Goal: Use online tool/utility: Utilize a website feature to perform a specific function

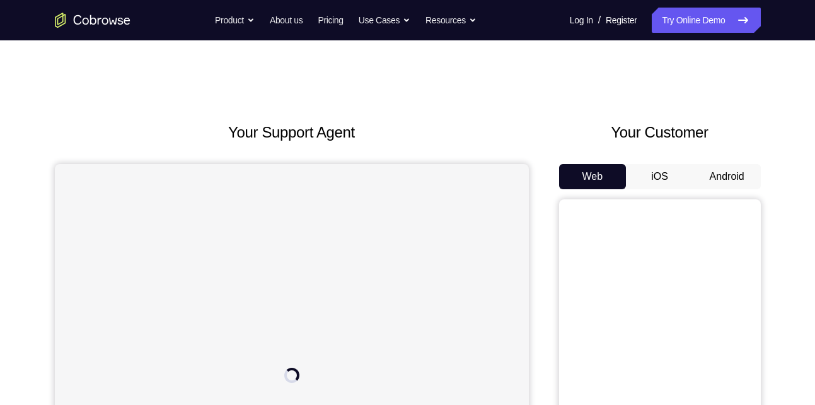
click at [717, 177] on button "Android" at bounding box center [727, 176] width 67 height 25
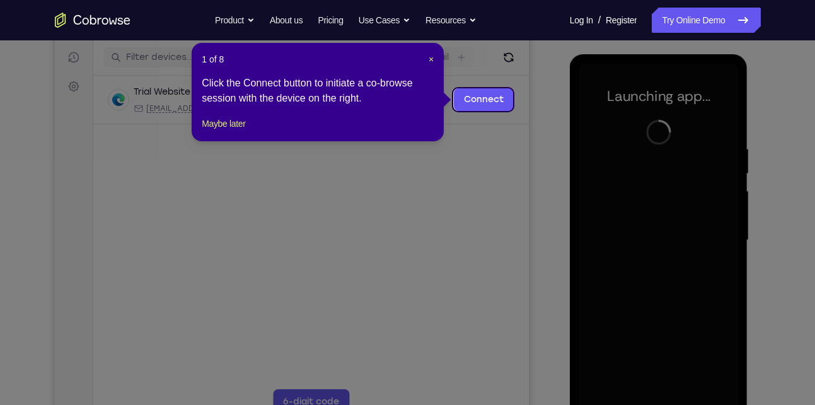
scroll to position [155, 0]
click at [433, 62] on span "×" at bounding box center [431, 59] width 5 height 10
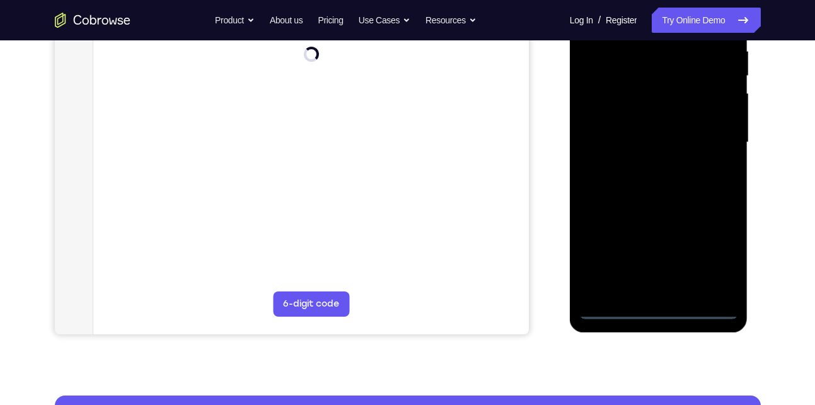
scroll to position [253, 0]
click at [654, 302] on div at bounding box center [659, 141] width 159 height 353
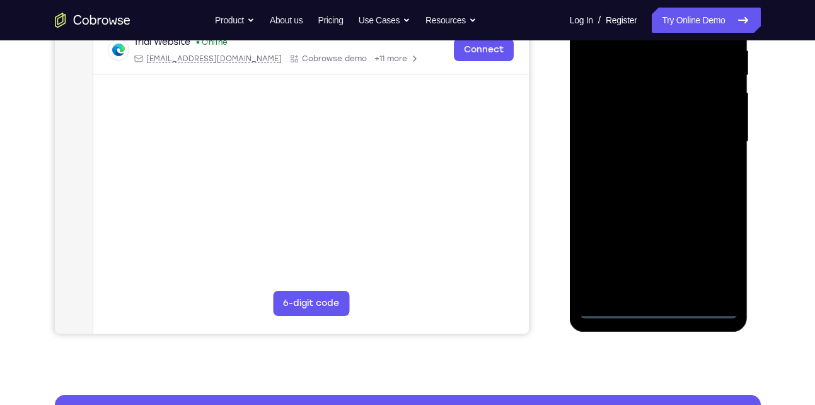
click at [654, 302] on div at bounding box center [659, 141] width 159 height 353
click at [663, 305] on div at bounding box center [659, 141] width 159 height 353
click at [654, 305] on div at bounding box center [659, 141] width 159 height 353
click at [667, 310] on div at bounding box center [659, 141] width 159 height 353
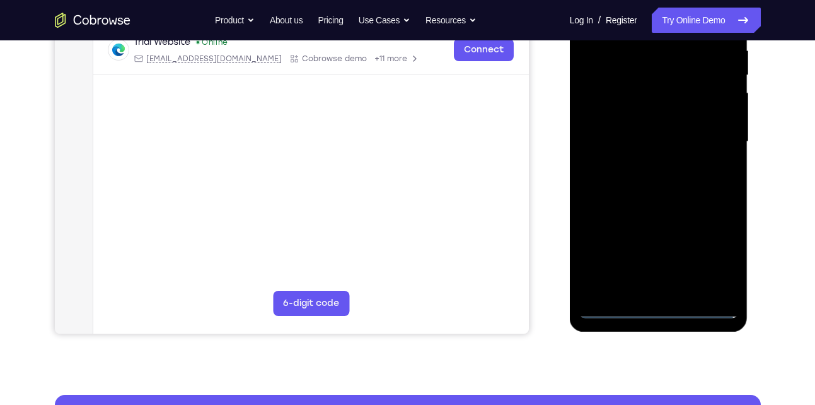
click at [662, 310] on div at bounding box center [659, 141] width 159 height 353
click at [712, 254] on div at bounding box center [659, 141] width 159 height 353
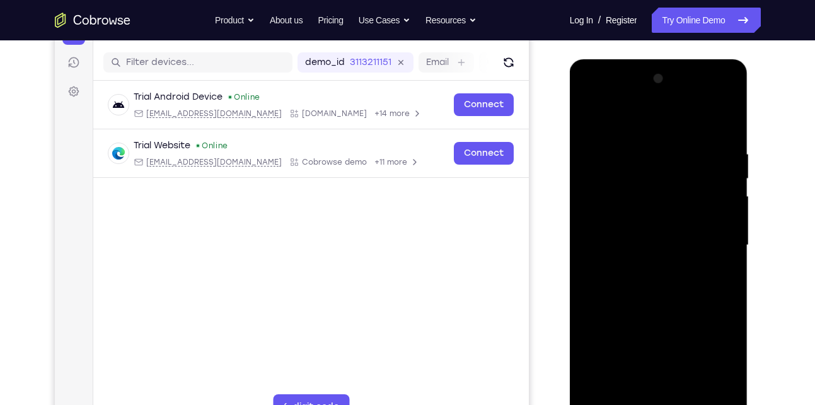
scroll to position [149, 0]
click at [653, 117] on div at bounding box center [659, 245] width 159 height 353
click at [709, 239] on div at bounding box center [659, 245] width 159 height 353
click at [646, 271] on div at bounding box center [659, 245] width 159 height 353
click at [632, 238] on div at bounding box center [659, 245] width 159 height 353
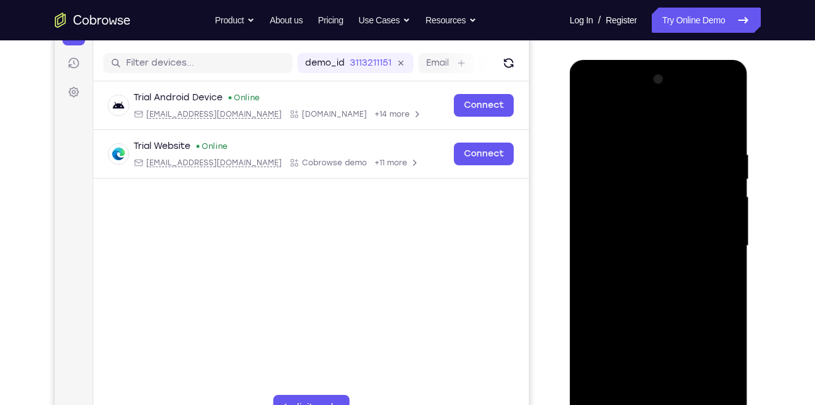
click at [635, 216] on div at bounding box center [659, 245] width 159 height 353
click at [635, 243] on div at bounding box center [659, 245] width 159 height 353
click at [612, 284] on div at bounding box center [659, 245] width 159 height 353
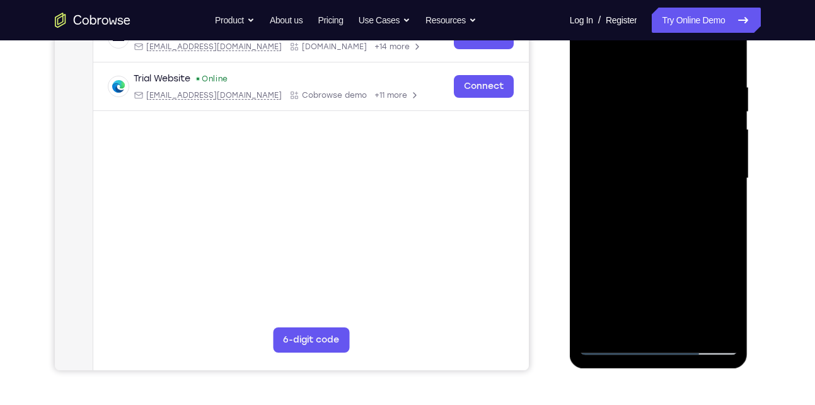
scroll to position [217, 0]
click at [650, 220] on div at bounding box center [659, 177] width 159 height 353
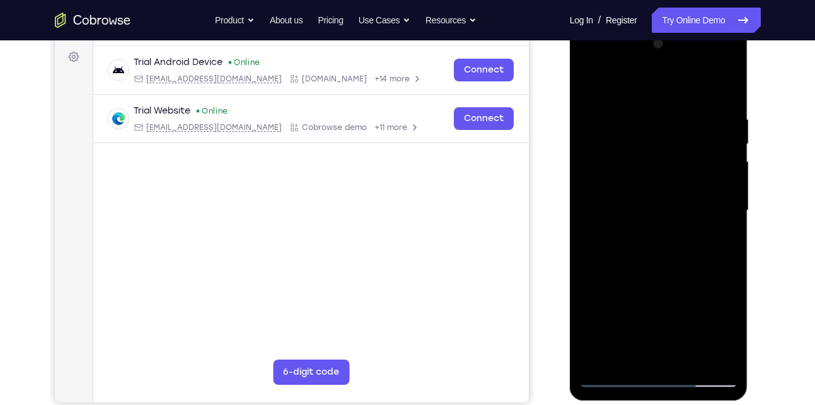
scroll to position [170, 0]
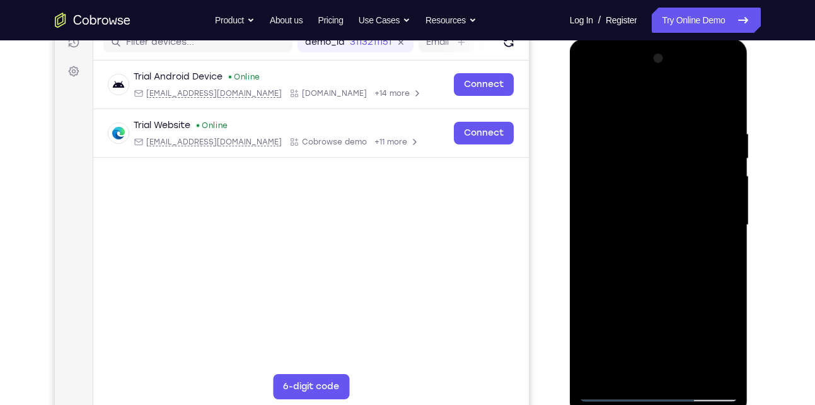
click at [664, 199] on div at bounding box center [659, 225] width 159 height 353
click at [623, 149] on div at bounding box center [659, 225] width 159 height 353
click at [644, 150] on div at bounding box center [659, 225] width 159 height 353
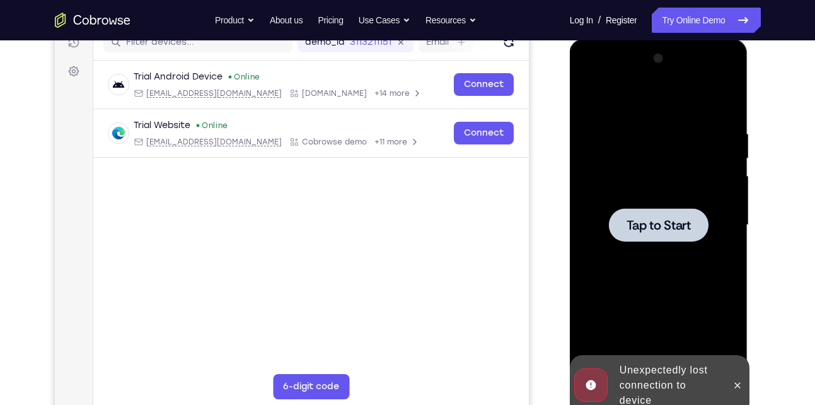
click at [646, 214] on div at bounding box center [659, 224] width 100 height 33
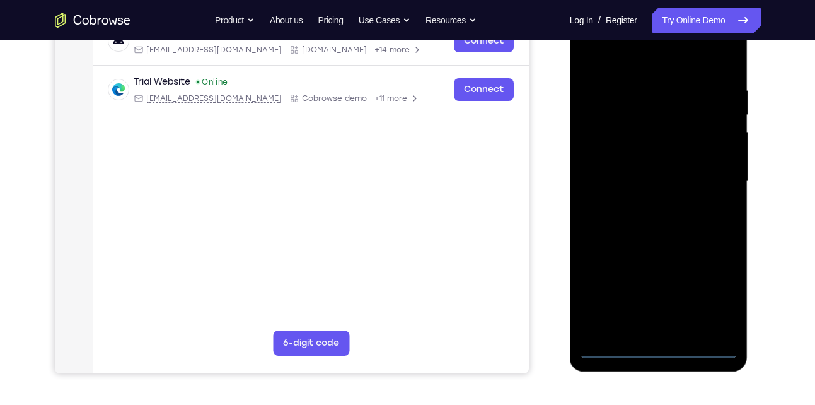
scroll to position [214, 0]
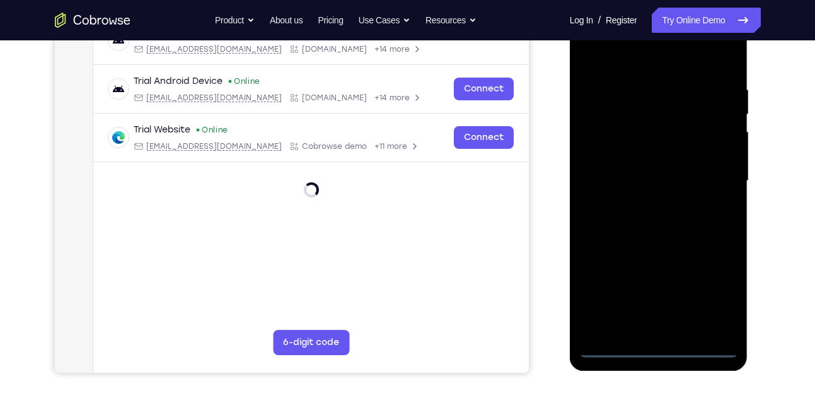
click at [659, 339] on div at bounding box center [659, 180] width 159 height 353
click at [659, 343] on div at bounding box center [659, 180] width 159 height 353
click at [658, 349] on div at bounding box center [659, 180] width 159 height 353
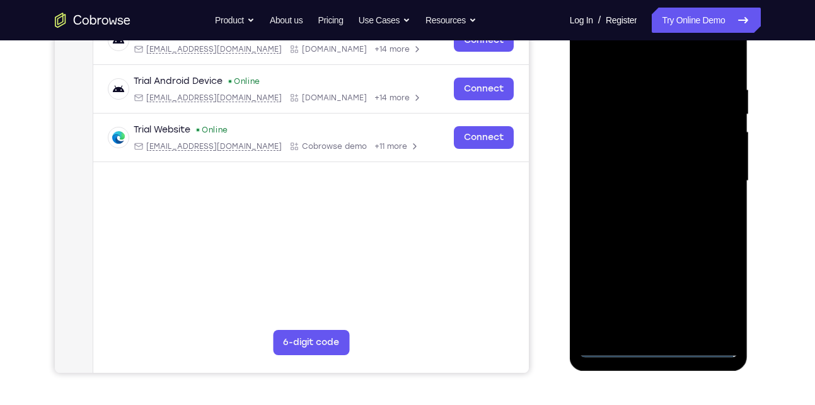
click at [708, 290] on div at bounding box center [659, 180] width 159 height 353
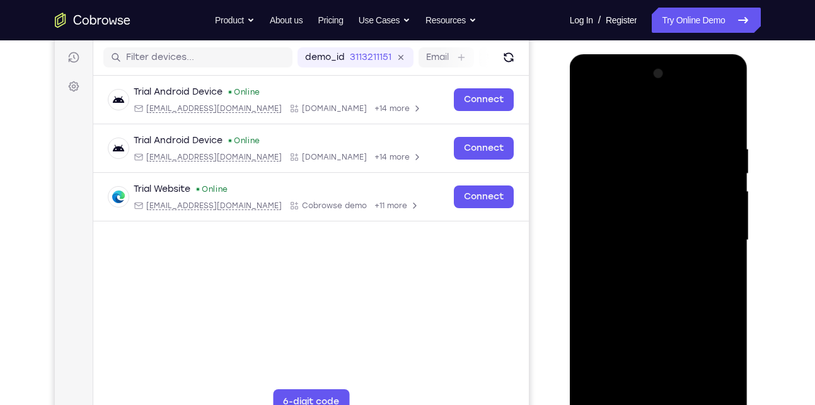
scroll to position [154, 0]
click at [637, 122] on div at bounding box center [659, 240] width 159 height 353
click at [716, 242] on div at bounding box center [659, 240] width 159 height 353
click at [645, 265] on div at bounding box center [659, 240] width 159 height 353
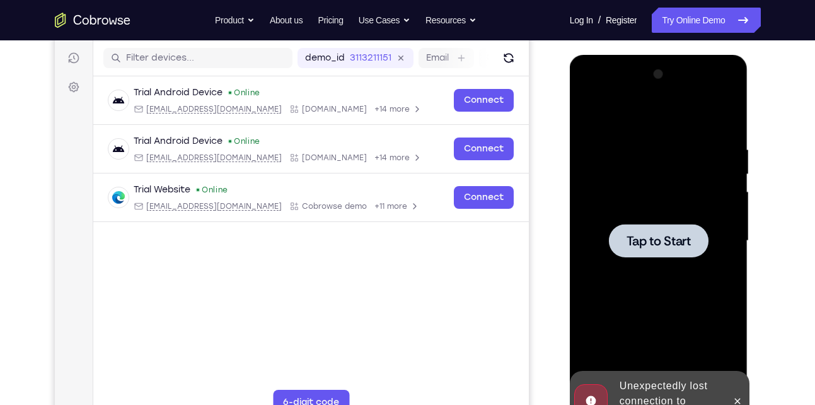
click at [644, 237] on span "Tap to Start" at bounding box center [659, 241] width 64 height 13
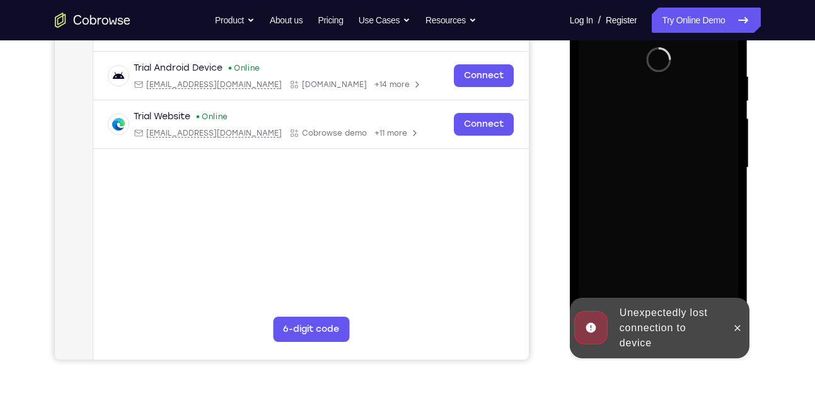
scroll to position [228, 0]
click at [737, 327] on icon at bounding box center [738, 327] width 10 height 10
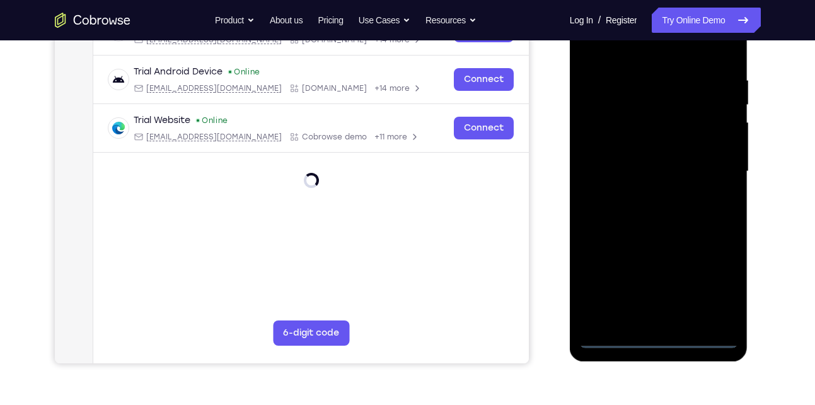
scroll to position [224, 0]
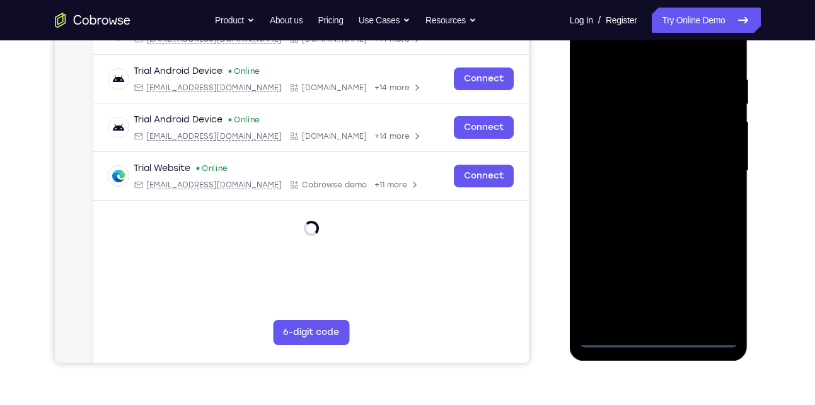
click at [661, 334] on div at bounding box center [659, 170] width 159 height 353
click at [656, 331] on div at bounding box center [659, 170] width 159 height 353
click at [656, 337] on div at bounding box center [659, 170] width 159 height 353
click at [711, 292] on div at bounding box center [659, 170] width 159 height 353
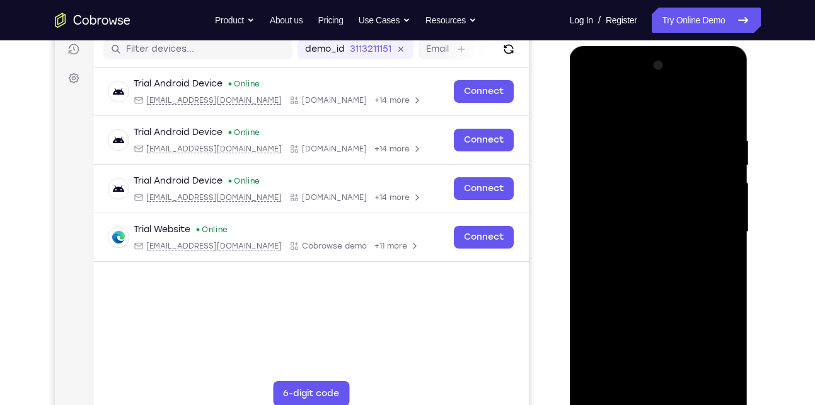
scroll to position [162, 0]
click at [636, 112] on div at bounding box center [659, 232] width 159 height 353
click at [712, 225] on div at bounding box center [659, 232] width 159 height 353
click at [648, 256] on div at bounding box center [659, 232] width 159 height 353
click at [635, 215] on div at bounding box center [659, 232] width 159 height 353
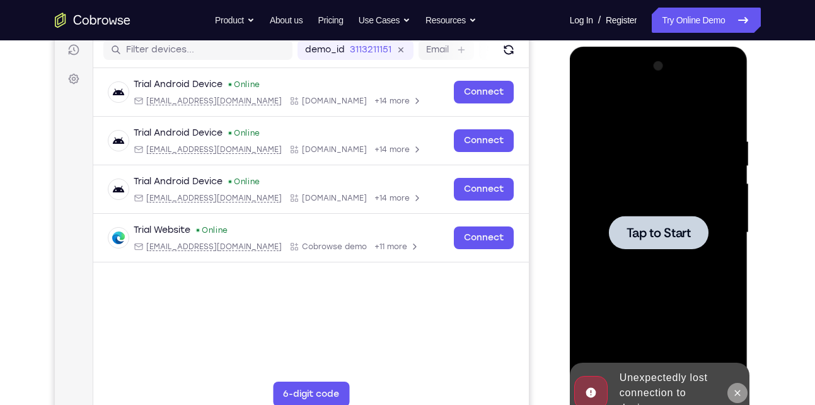
click at [742, 391] on icon at bounding box center [738, 393] width 10 height 10
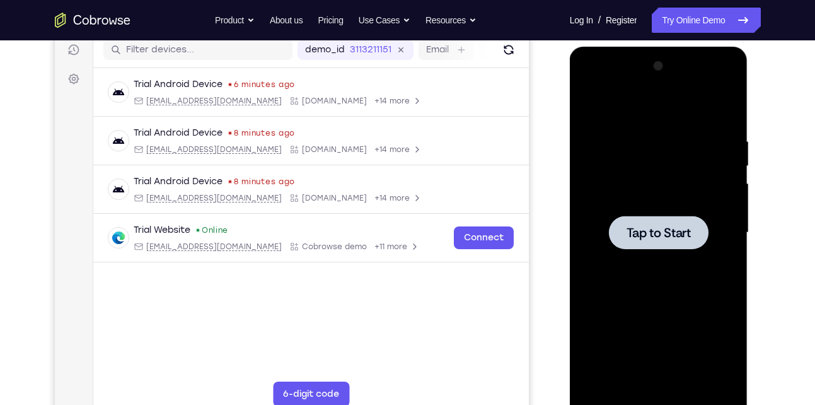
click at [659, 236] on span "Tap to Start" at bounding box center [659, 232] width 64 height 13
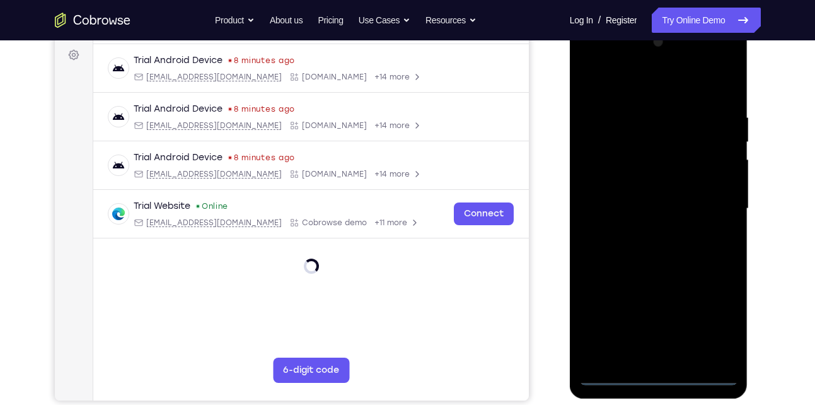
scroll to position [187, 0]
click at [666, 378] on div at bounding box center [659, 208] width 159 height 353
click at [713, 329] on div at bounding box center [659, 208] width 159 height 353
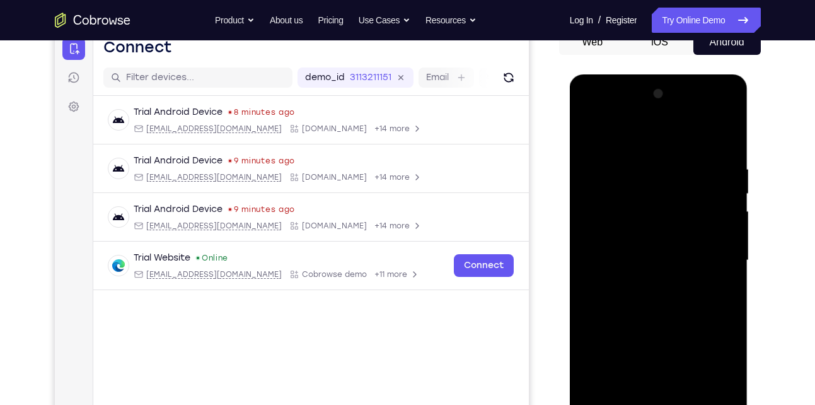
scroll to position [134, 0]
click at [713, 114] on div at bounding box center [659, 261] width 159 height 353
click at [614, 117] on div at bounding box center [659, 261] width 159 height 353
click at [710, 254] on div at bounding box center [659, 261] width 159 height 353
click at [642, 283] on div at bounding box center [659, 261] width 159 height 353
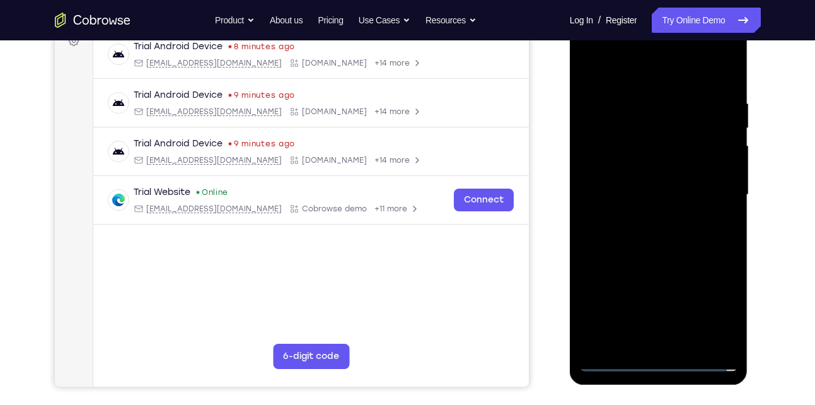
scroll to position [201, 0]
click at [638, 187] on div at bounding box center [659, 194] width 159 height 353
click at [636, 197] on div at bounding box center [659, 194] width 159 height 353
click at [667, 170] on div at bounding box center [659, 194] width 159 height 353
click at [617, 123] on div at bounding box center [659, 194] width 159 height 353
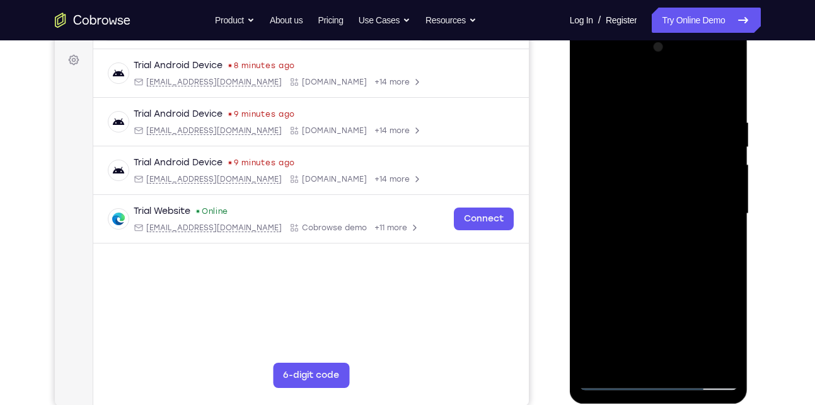
scroll to position [180, 0]
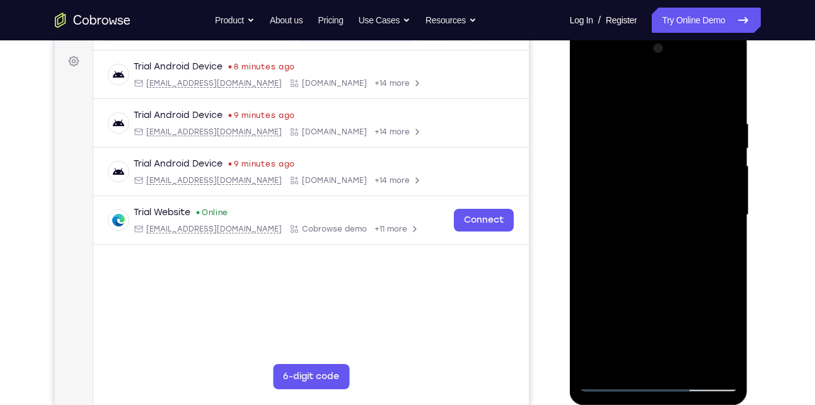
click at [612, 139] on div at bounding box center [659, 214] width 159 height 353
click at [688, 136] on div at bounding box center [659, 214] width 159 height 353
click at [684, 170] on div at bounding box center [659, 214] width 159 height 353
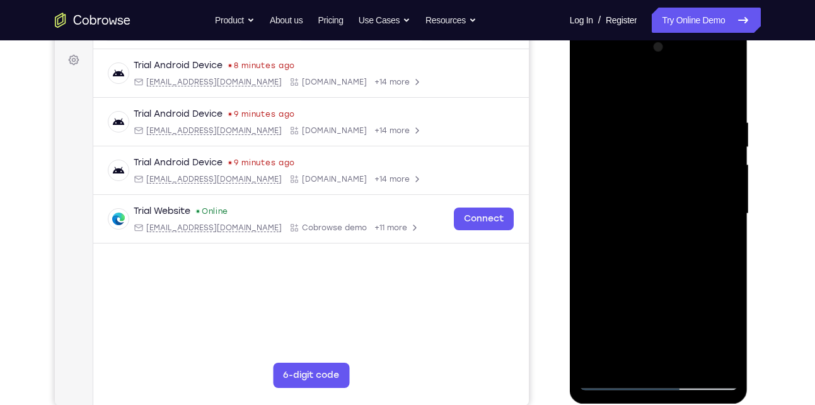
scroll to position [182, 0]
click at [682, 260] on div at bounding box center [659, 213] width 159 height 353
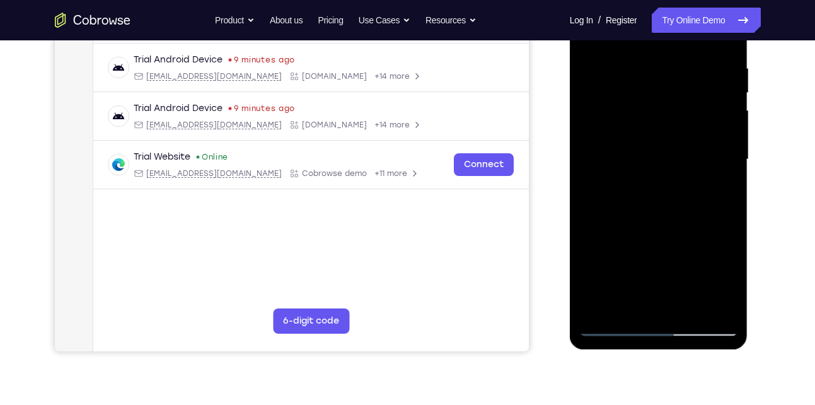
scroll to position [238, 0]
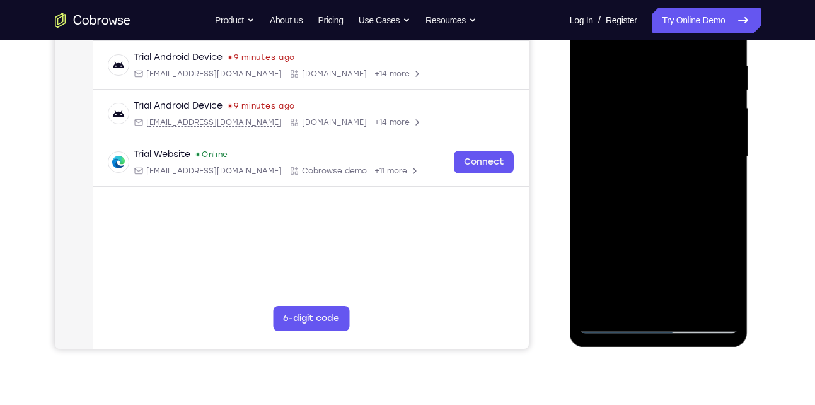
click at [667, 205] on div at bounding box center [659, 156] width 159 height 353
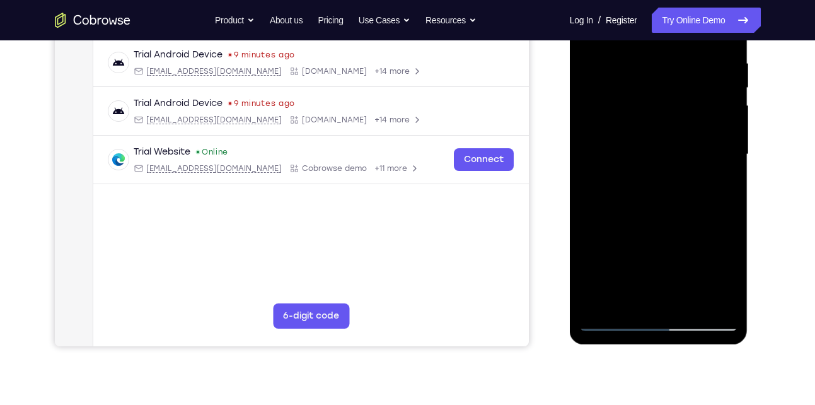
click at [729, 162] on div at bounding box center [659, 154] width 159 height 353
click at [727, 162] on div at bounding box center [659, 154] width 159 height 353
click at [688, 301] on div at bounding box center [659, 154] width 159 height 353
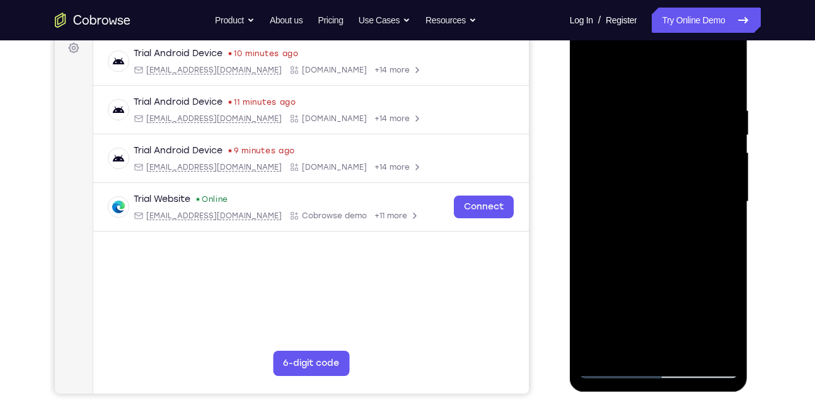
scroll to position [197, 0]
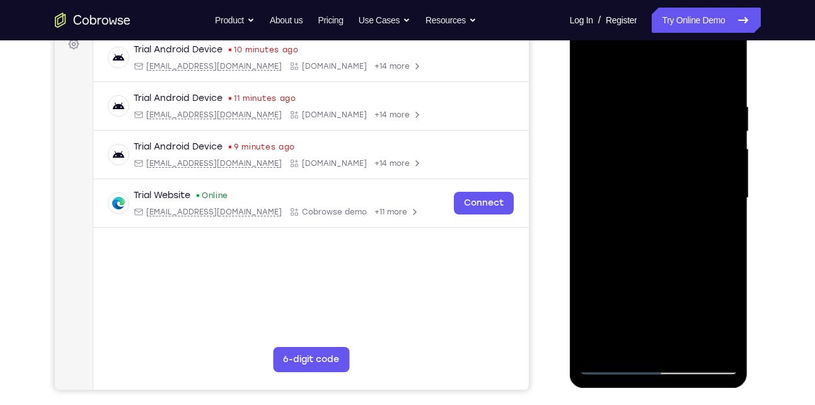
click at [689, 344] on div at bounding box center [659, 197] width 159 height 353
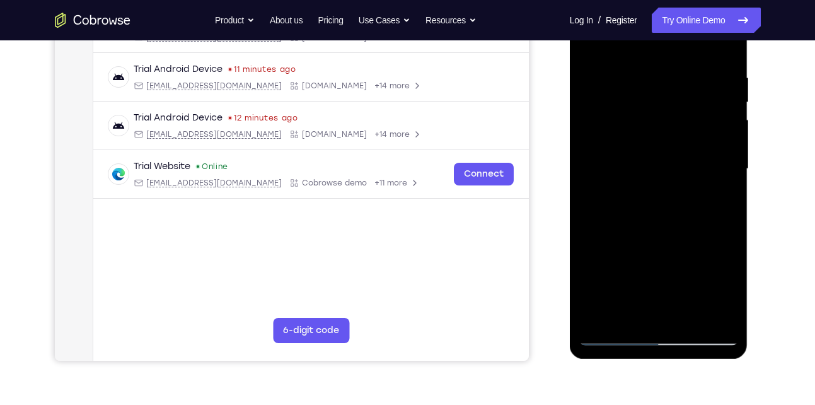
scroll to position [228, 0]
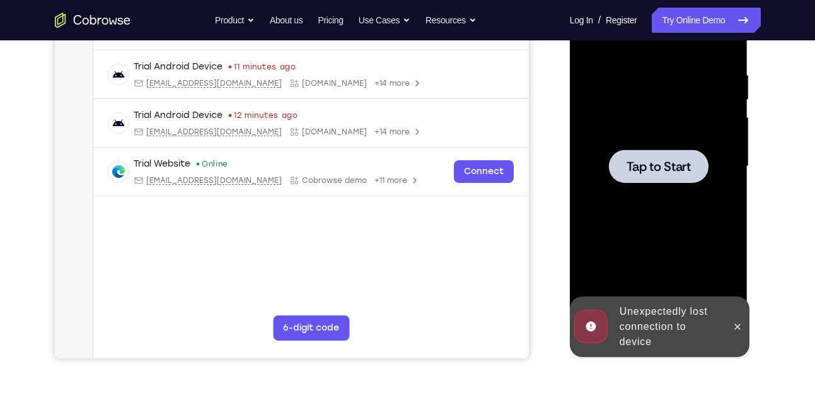
click at [645, 170] on span "Tap to Start" at bounding box center [659, 166] width 64 height 13
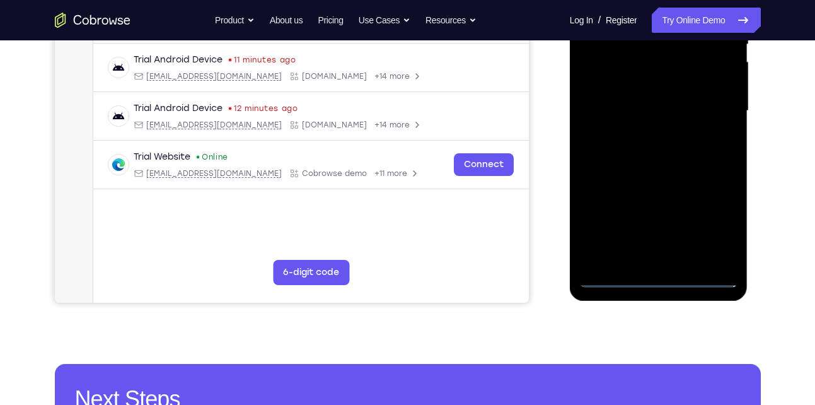
scroll to position [291, 0]
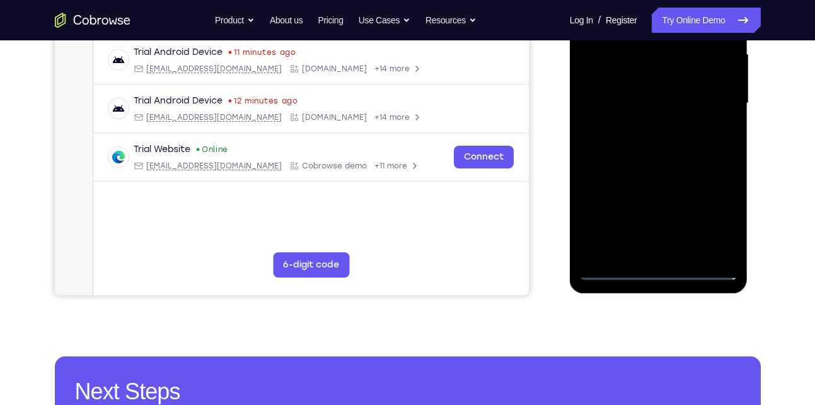
click at [659, 271] on div at bounding box center [659, 103] width 159 height 353
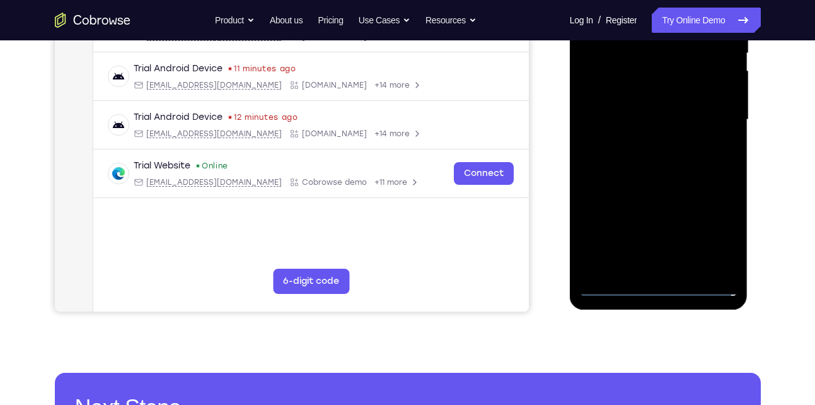
scroll to position [271, 0]
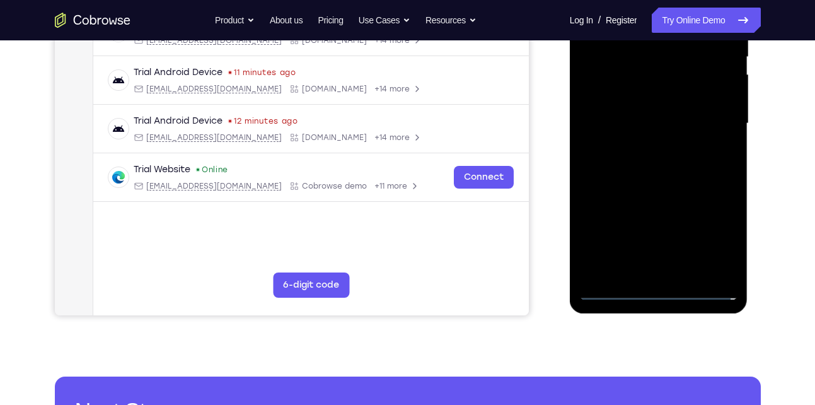
click at [713, 229] on div at bounding box center [659, 123] width 159 height 353
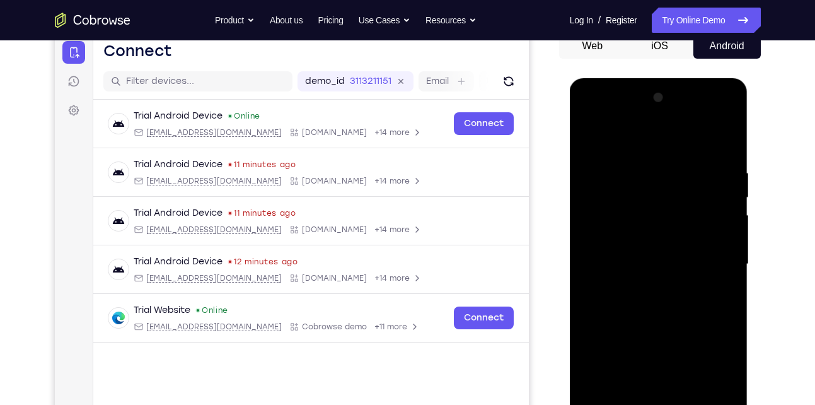
scroll to position [130, 0]
click at [655, 142] on div at bounding box center [659, 264] width 159 height 353
click at [714, 261] on div at bounding box center [659, 264] width 159 height 353
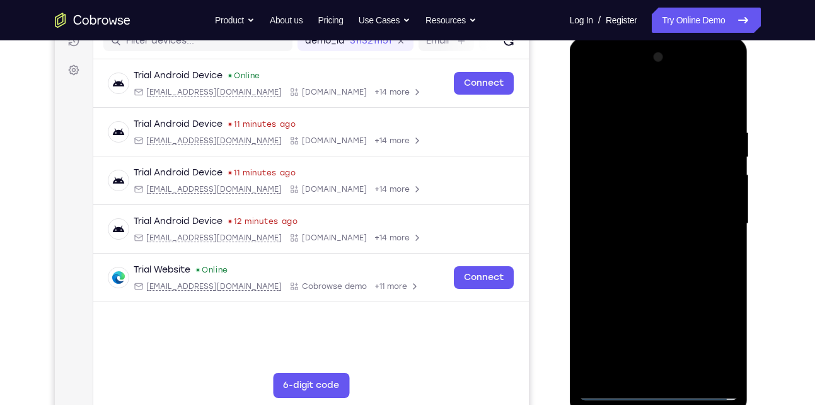
scroll to position [172, 0]
click at [646, 243] on div at bounding box center [659, 222] width 159 height 353
click at [626, 194] on div at bounding box center [659, 222] width 159 height 353
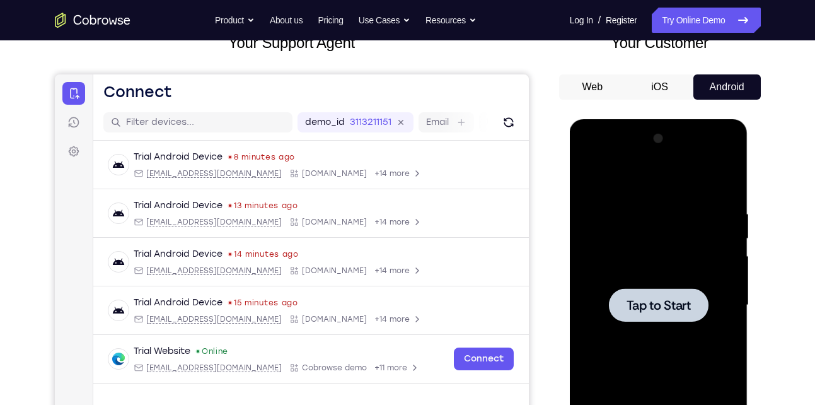
scroll to position [94, 0]
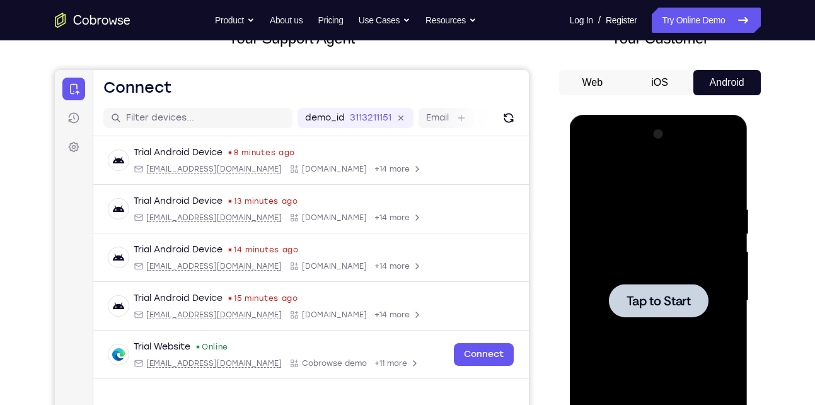
click at [639, 301] on span "Tap to Start" at bounding box center [659, 300] width 64 height 13
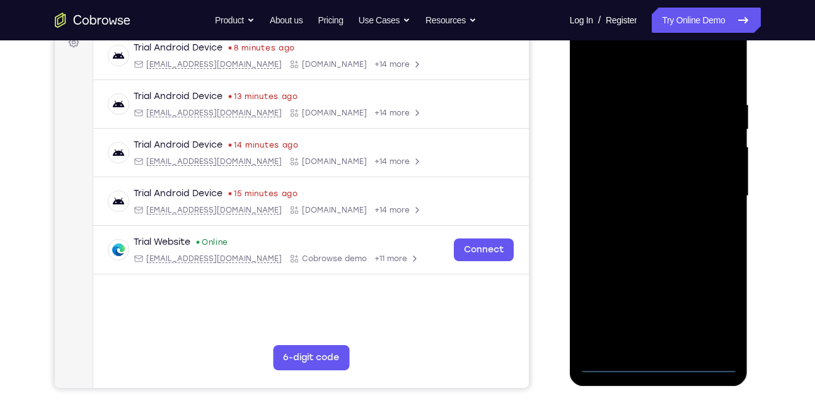
scroll to position [198, 0]
click at [660, 359] on div at bounding box center [659, 196] width 159 height 353
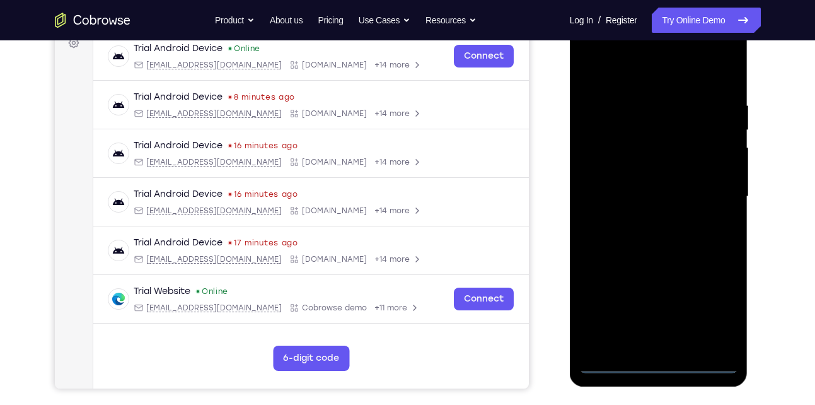
click at [660, 359] on div at bounding box center [659, 196] width 159 height 353
click at [655, 359] on div at bounding box center [659, 196] width 159 height 353
click at [655, 360] on div at bounding box center [659, 196] width 159 height 353
click at [713, 302] on div at bounding box center [659, 196] width 159 height 353
click at [715, 297] on div at bounding box center [659, 196] width 159 height 353
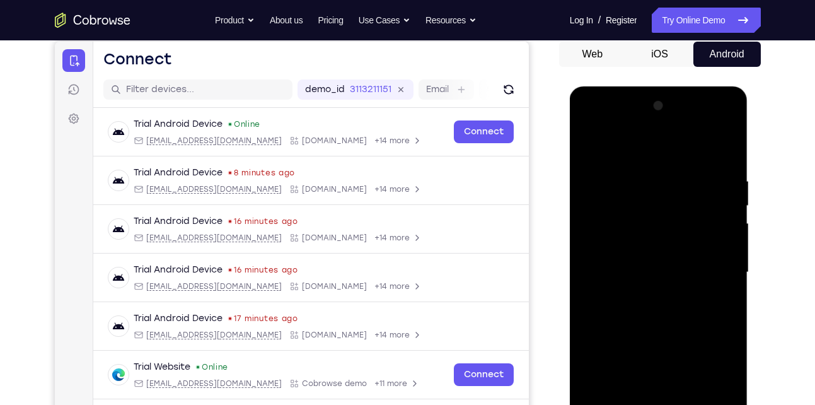
scroll to position [119, 0]
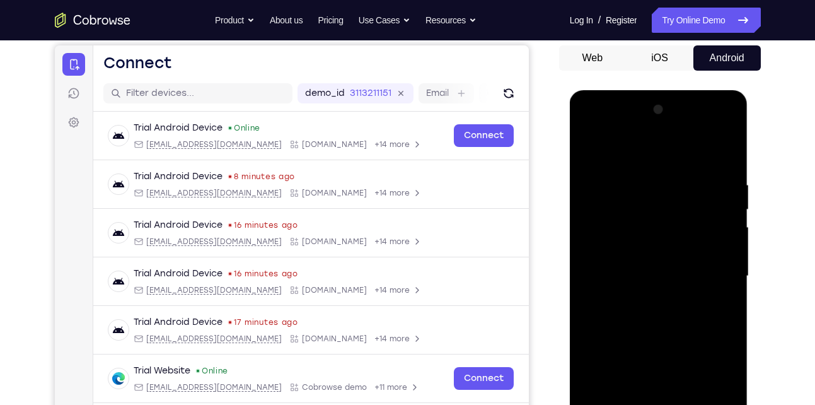
click at [627, 153] on div at bounding box center [659, 276] width 159 height 353
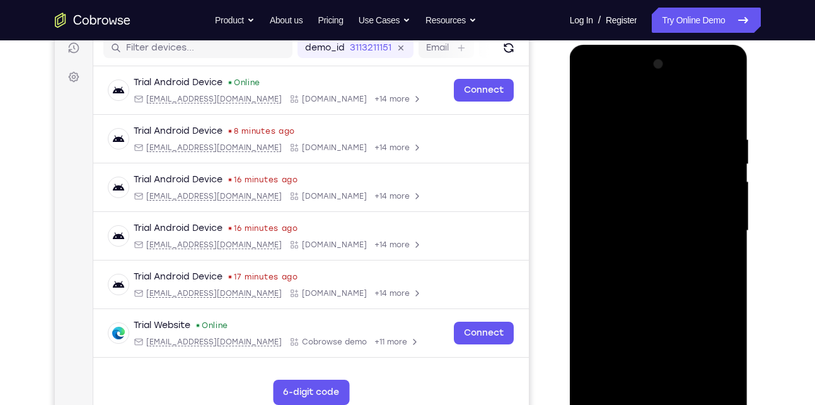
scroll to position [165, 0]
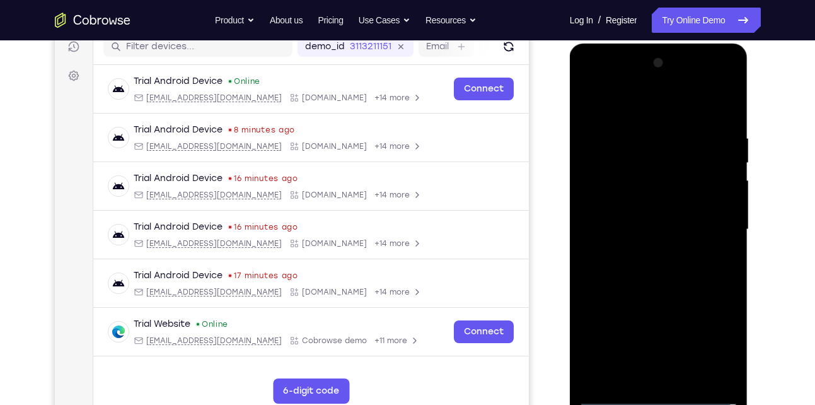
click at [711, 220] on div at bounding box center [659, 229] width 159 height 353
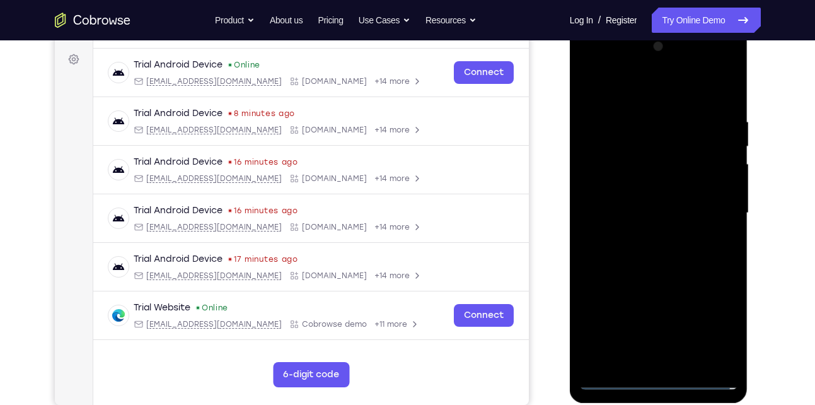
scroll to position [182, 0]
click at [650, 359] on div at bounding box center [659, 212] width 159 height 353
click at [643, 219] on div at bounding box center [659, 212] width 159 height 353
click at [589, 85] on div at bounding box center [659, 212] width 159 height 353
click at [610, 378] on div at bounding box center [659, 212] width 159 height 353
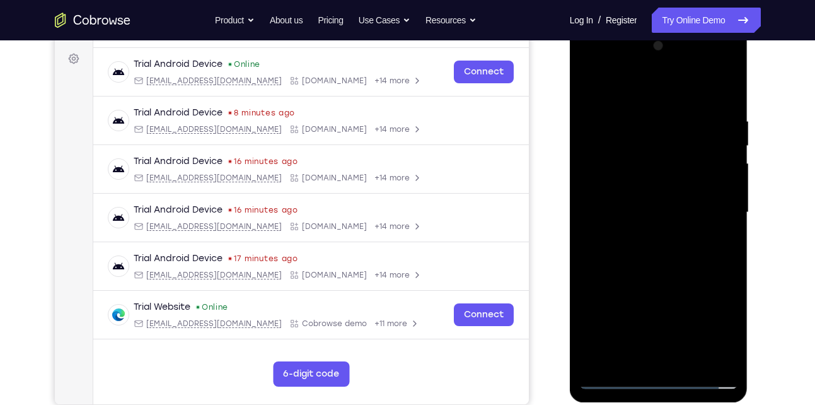
click at [670, 359] on div at bounding box center [659, 212] width 159 height 353
click at [631, 201] on div at bounding box center [659, 212] width 159 height 353
click at [647, 213] on div at bounding box center [659, 212] width 159 height 353
click at [647, 211] on div at bounding box center [659, 212] width 159 height 353
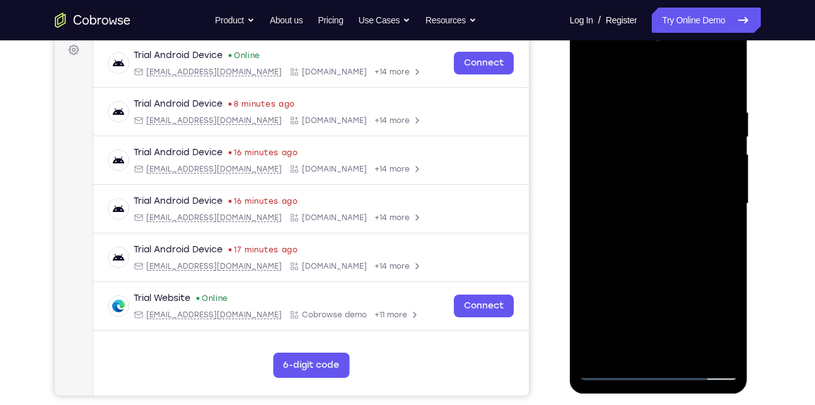
scroll to position [197, 0]
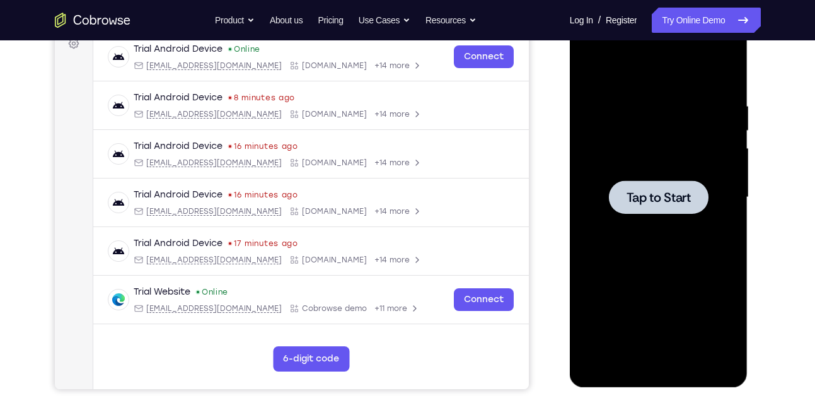
click at [651, 194] on span "Tap to Start" at bounding box center [659, 197] width 64 height 13
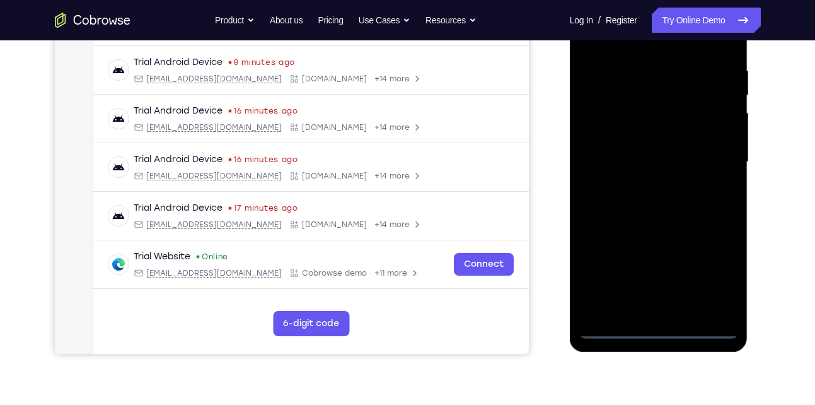
scroll to position [240, 0]
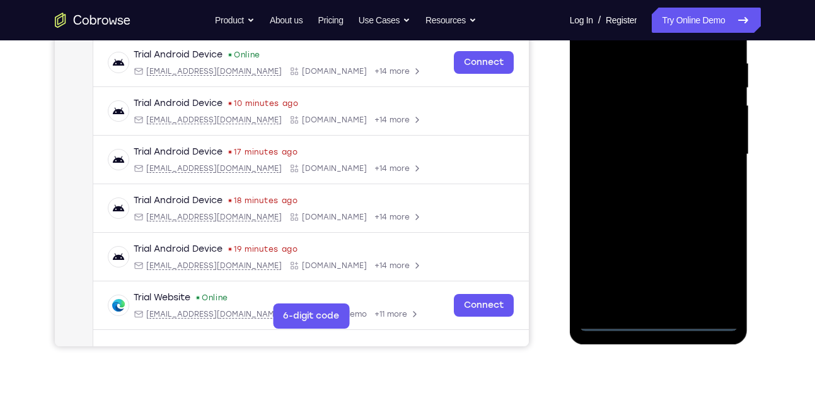
click at [657, 318] on div at bounding box center [659, 154] width 159 height 353
click at [709, 271] on div at bounding box center [659, 154] width 159 height 353
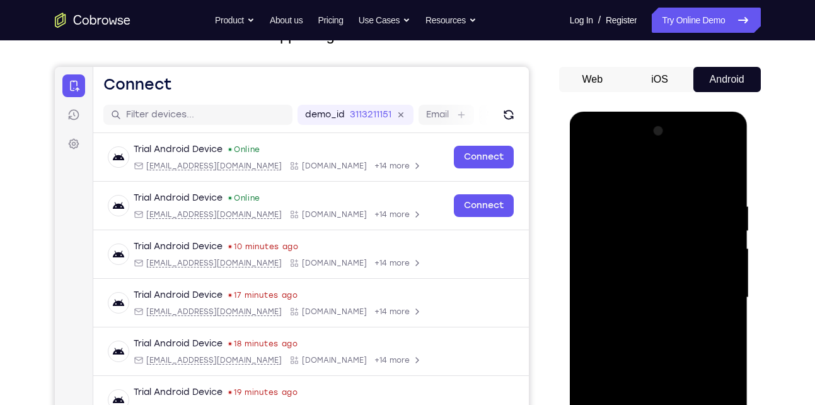
scroll to position [96, 0]
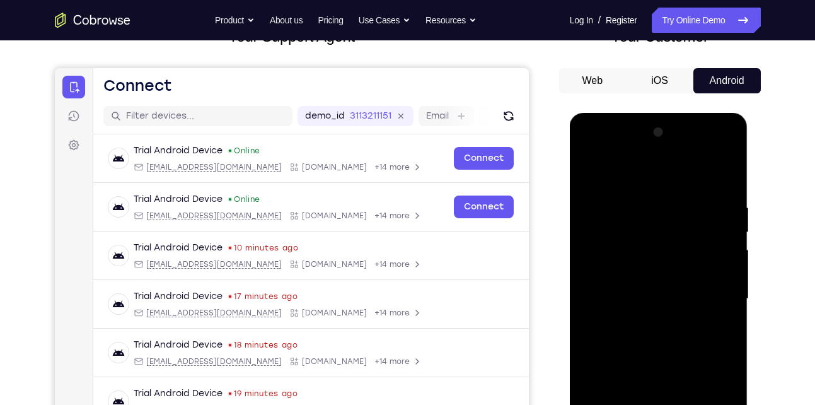
click at [642, 165] on div at bounding box center [659, 298] width 159 height 353
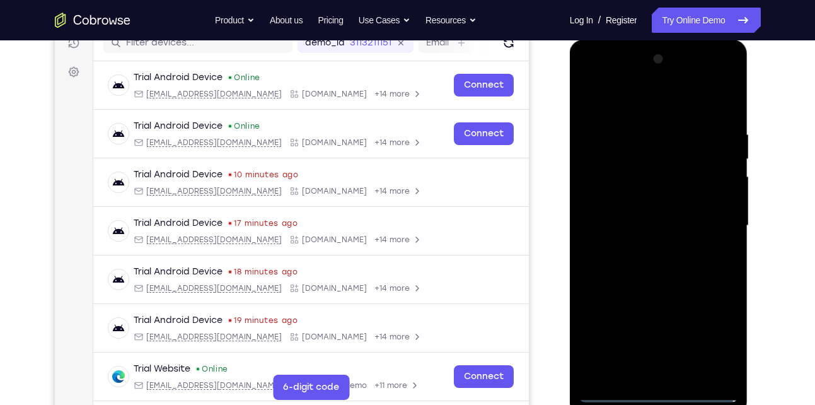
scroll to position [172, 0]
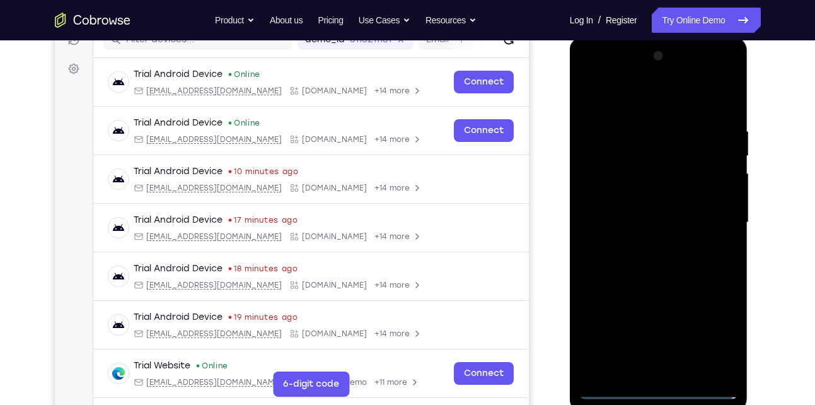
click at [708, 215] on div at bounding box center [659, 222] width 159 height 353
click at [646, 247] on div at bounding box center [659, 222] width 159 height 353
click at [637, 206] on div at bounding box center [659, 222] width 159 height 353
click at [631, 221] on div at bounding box center [659, 222] width 159 height 353
click at [630, 221] on div at bounding box center [659, 222] width 159 height 353
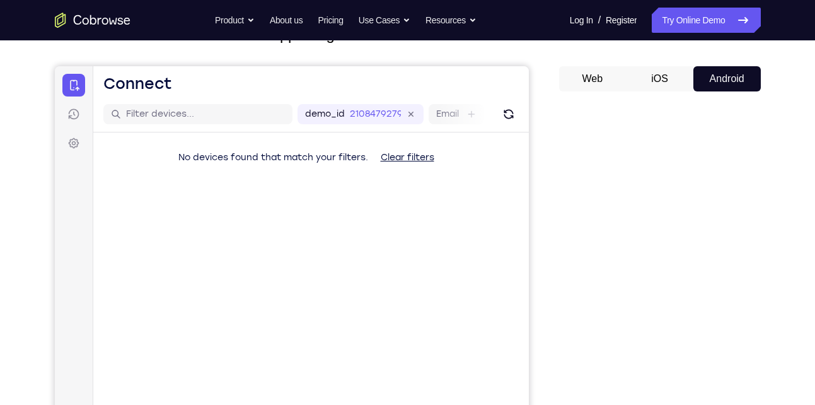
scroll to position [223, 0]
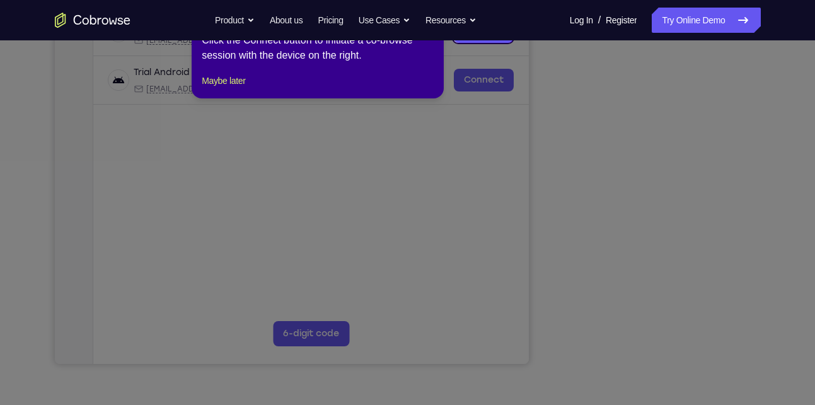
click at [716, 290] on icon at bounding box center [412, 202] width 825 height 405
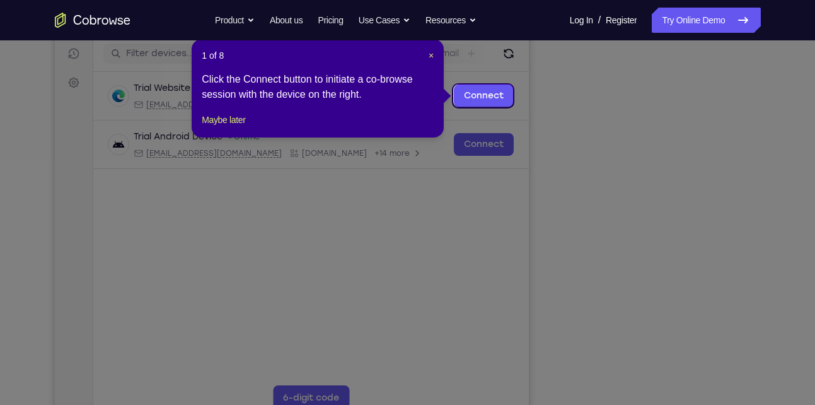
scroll to position [158, 0]
click at [433, 55] on span "×" at bounding box center [431, 56] width 5 height 10
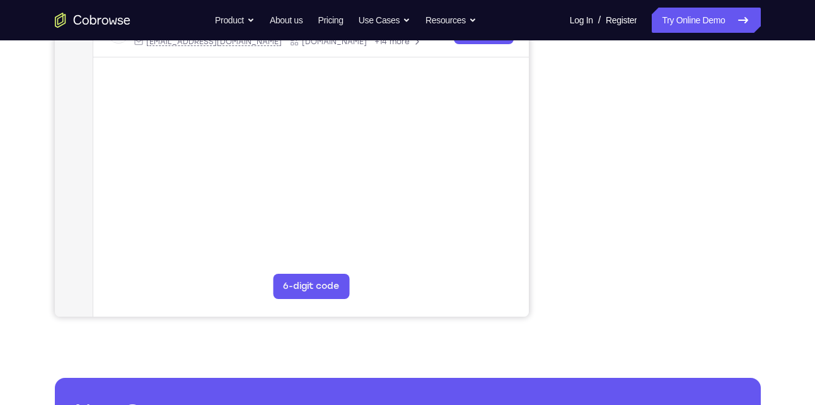
scroll to position [274, 0]
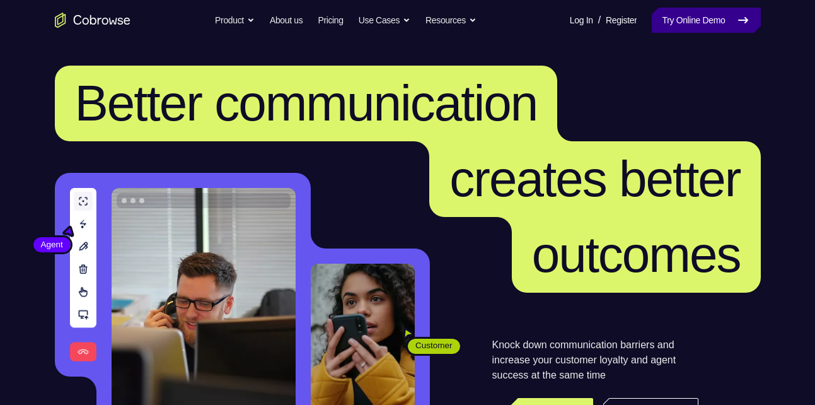
click at [684, 21] on link "Try Online Demo" at bounding box center [706, 20] width 108 height 25
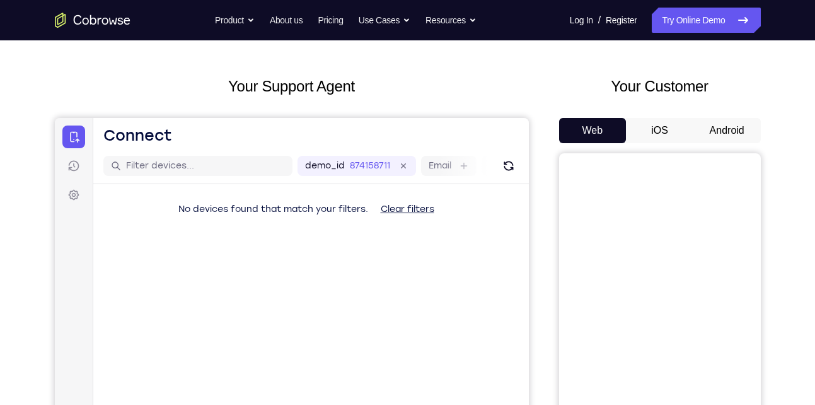
scroll to position [45, 0]
click at [736, 122] on button "Android" at bounding box center [727, 131] width 67 height 25
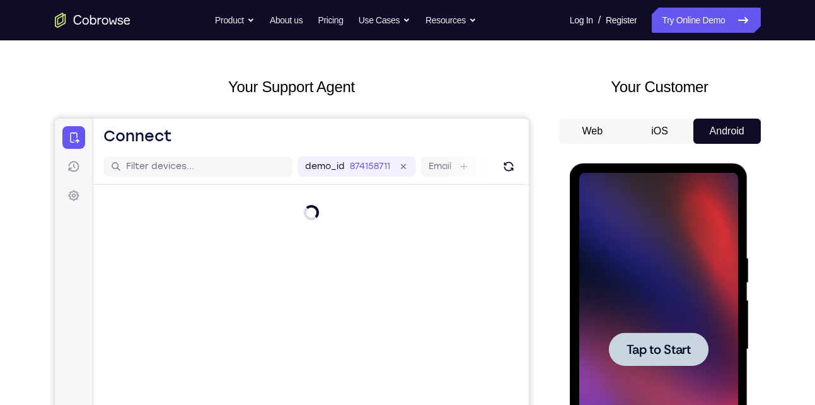
scroll to position [0, 0]
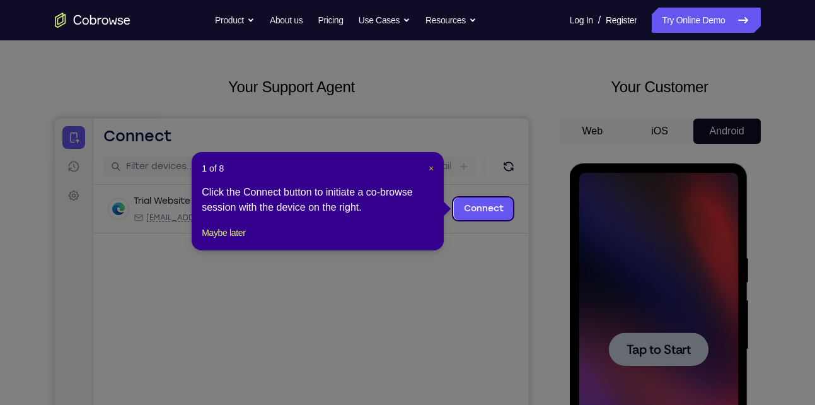
click at [431, 166] on span "×" at bounding box center [431, 168] width 5 height 10
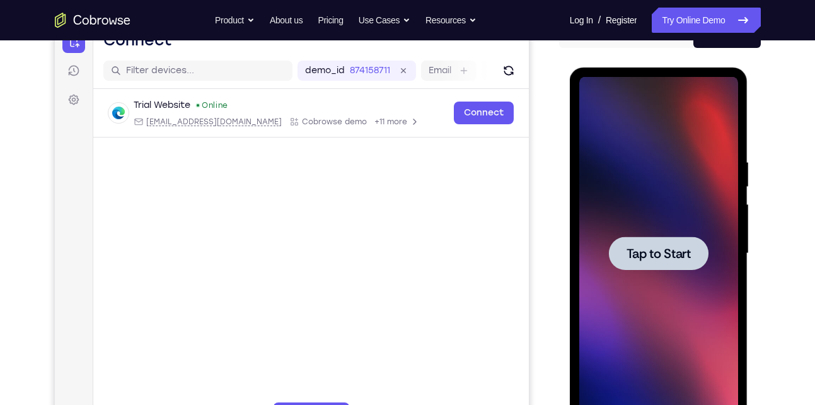
scroll to position [142, 0]
click at [651, 243] on div at bounding box center [659, 252] width 100 height 33
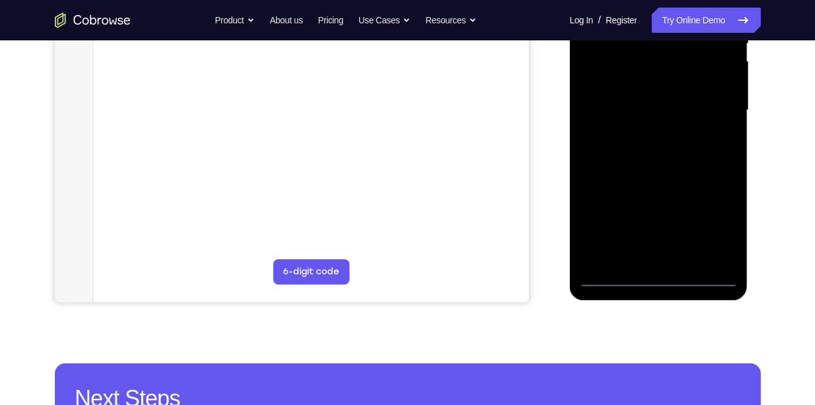
scroll to position [285, 0]
click at [667, 276] on div at bounding box center [659, 109] width 159 height 353
click at [658, 274] on div at bounding box center [659, 109] width 159 height 353
click at [709, 213] on div at bounding box center [659, 109] width 159 height 353
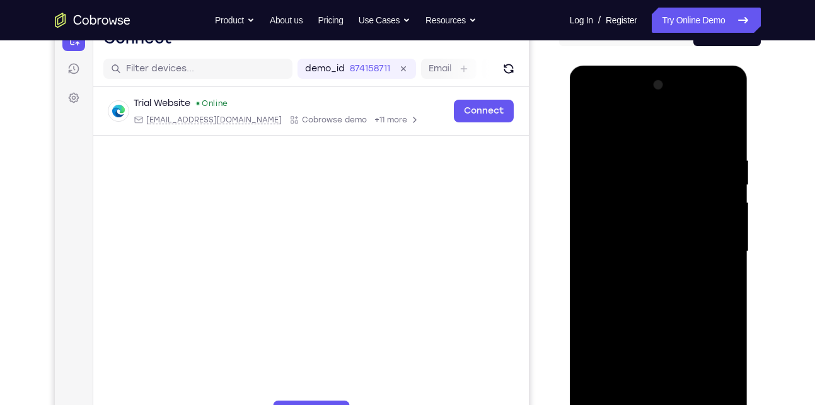
scroll to position [143, 0]
click at [641, 127] on div at bounding box center [659, 252] width 159 height 353
click at [710, 245] on div at bounding box center [659, 252] width 159 height 353
click at [647, 275] on div at bounding box center [659, 252] width 159 height 353
click at [633, 244] on div at bounding box center [659, 252] width 159 height 353
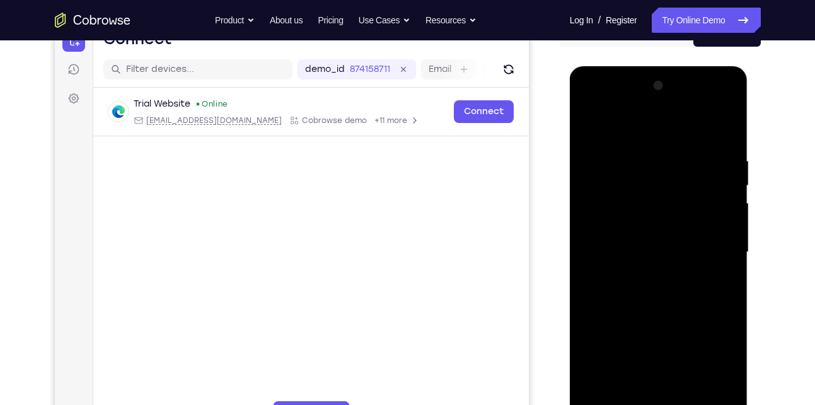
click at [624, 265] on div at bounding box center [659, 252] width 159 height 353
click at [628, 248] on div at bounding box center [659, 252] width 159 height 353
click at [649, 292] on div at bounding box center [659, 252] width 159 height 353
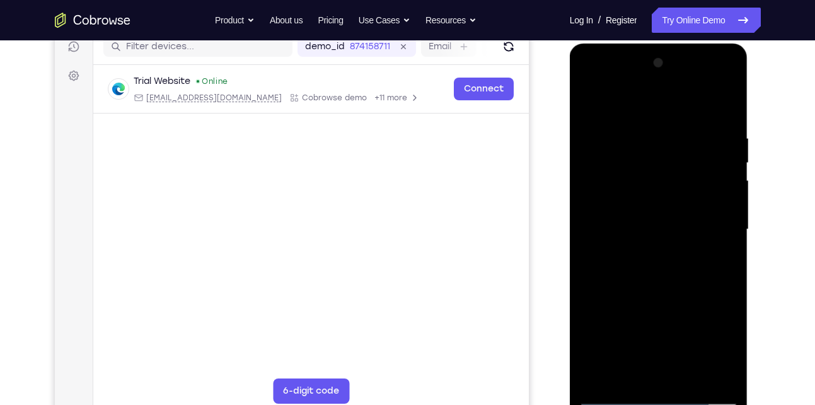
scroll to position [164, 0]
